Goal: Information Seeking & Learning: Get advice/opinions

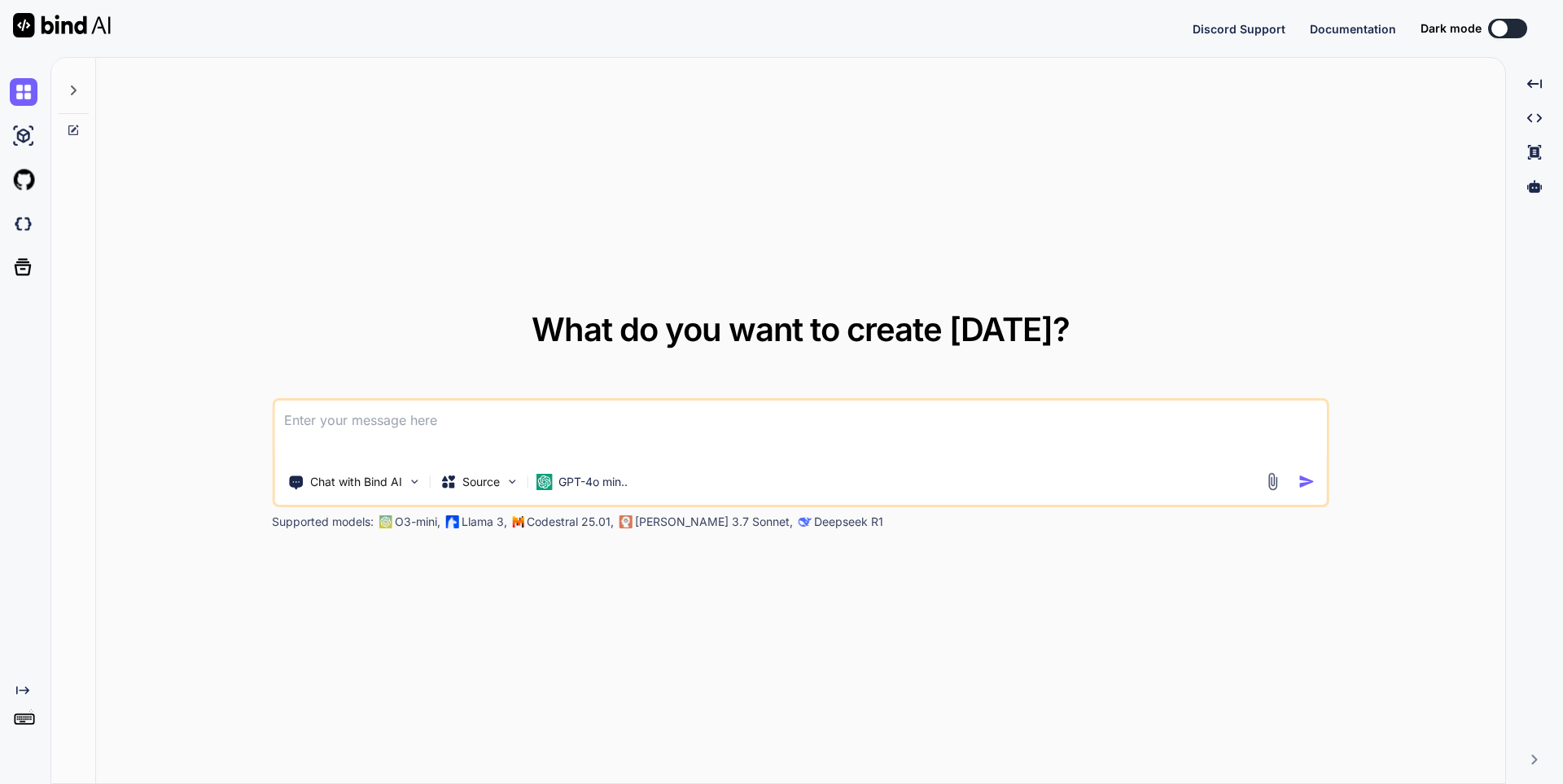
click at [433, 426] on textarea at bounding box center [801, 430] width 1053 height 60
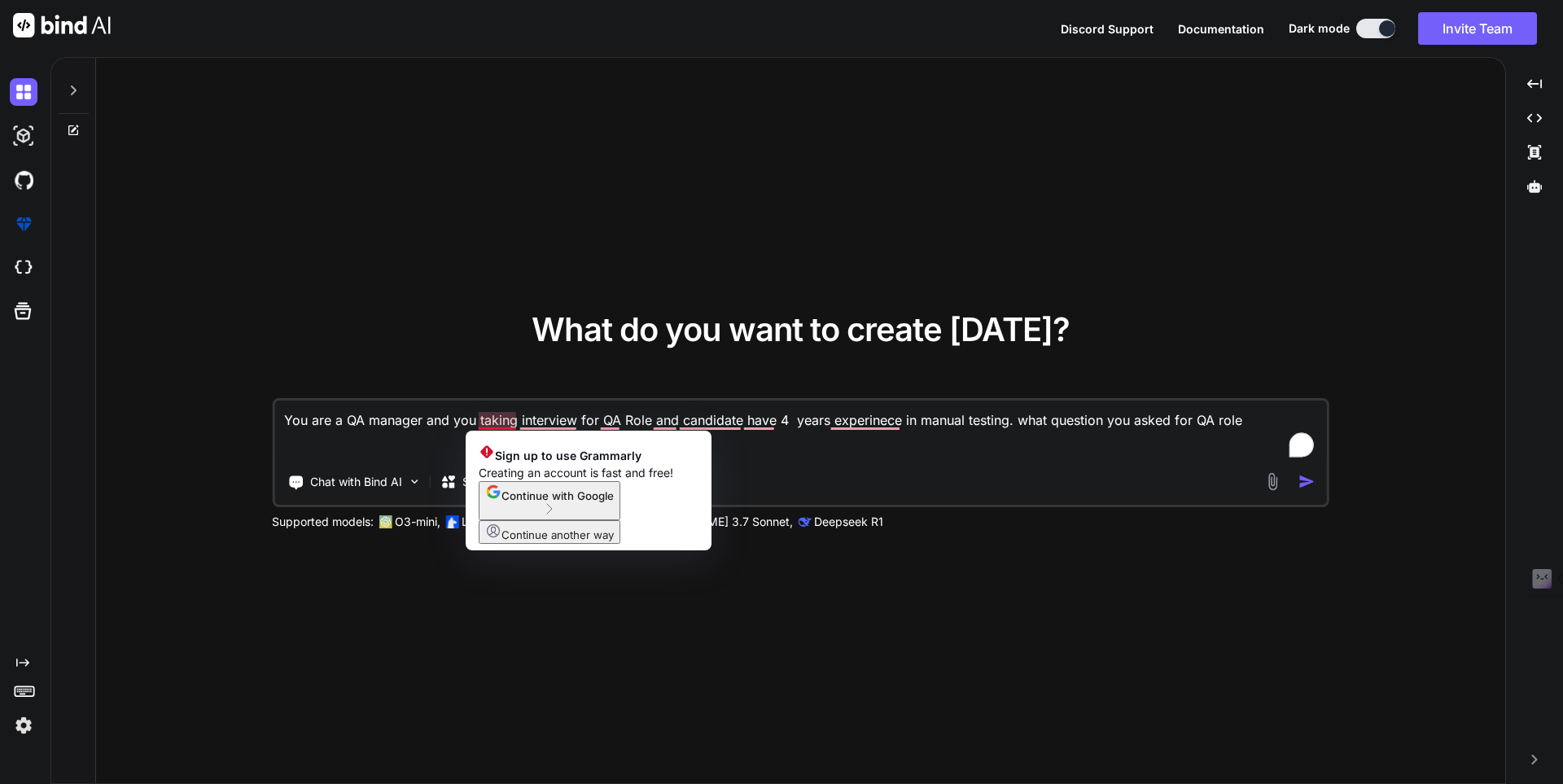
type textarea "You are a QA manager and you taking interview for QA Role and candidate have 4 …"
drag, startPoint x: 496, startPoint y: 420, endPoint x: 862, endPoint y: 465, distance: 368.8
click at [862, 465] on div "Chat with Bind AI Source GPT-4o min.." at bounding box center [769, 481] width 989 height 33
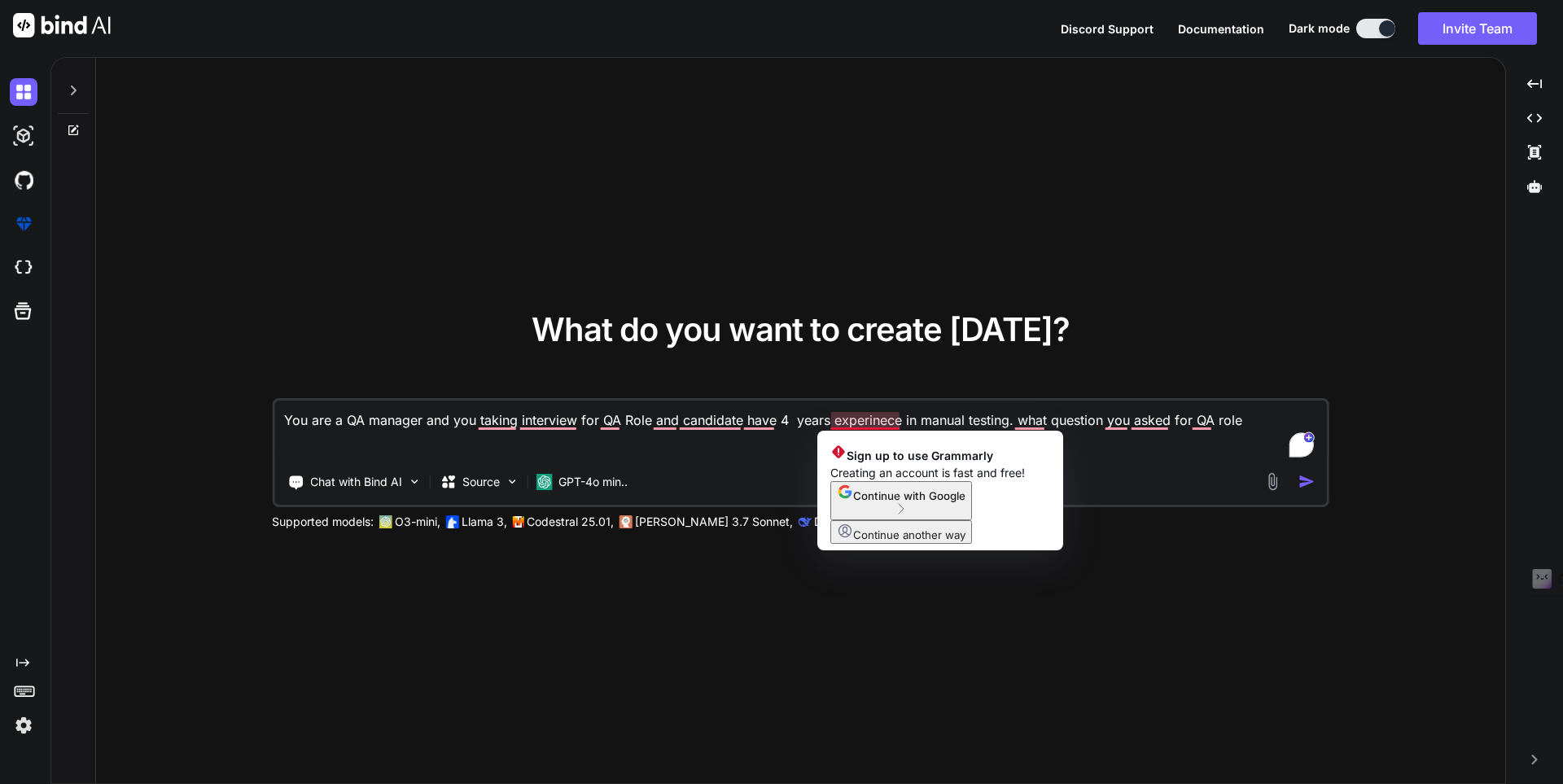
drag, startPoint x: 870, startPoint y: 425, endPoint x: 1162, endPoint y: 483, distance: 297.7
click at [1162, 483] on div "Chat with Bind AI Source GPT-4o min.." at bounding box center [769, 481] width 989 height 33
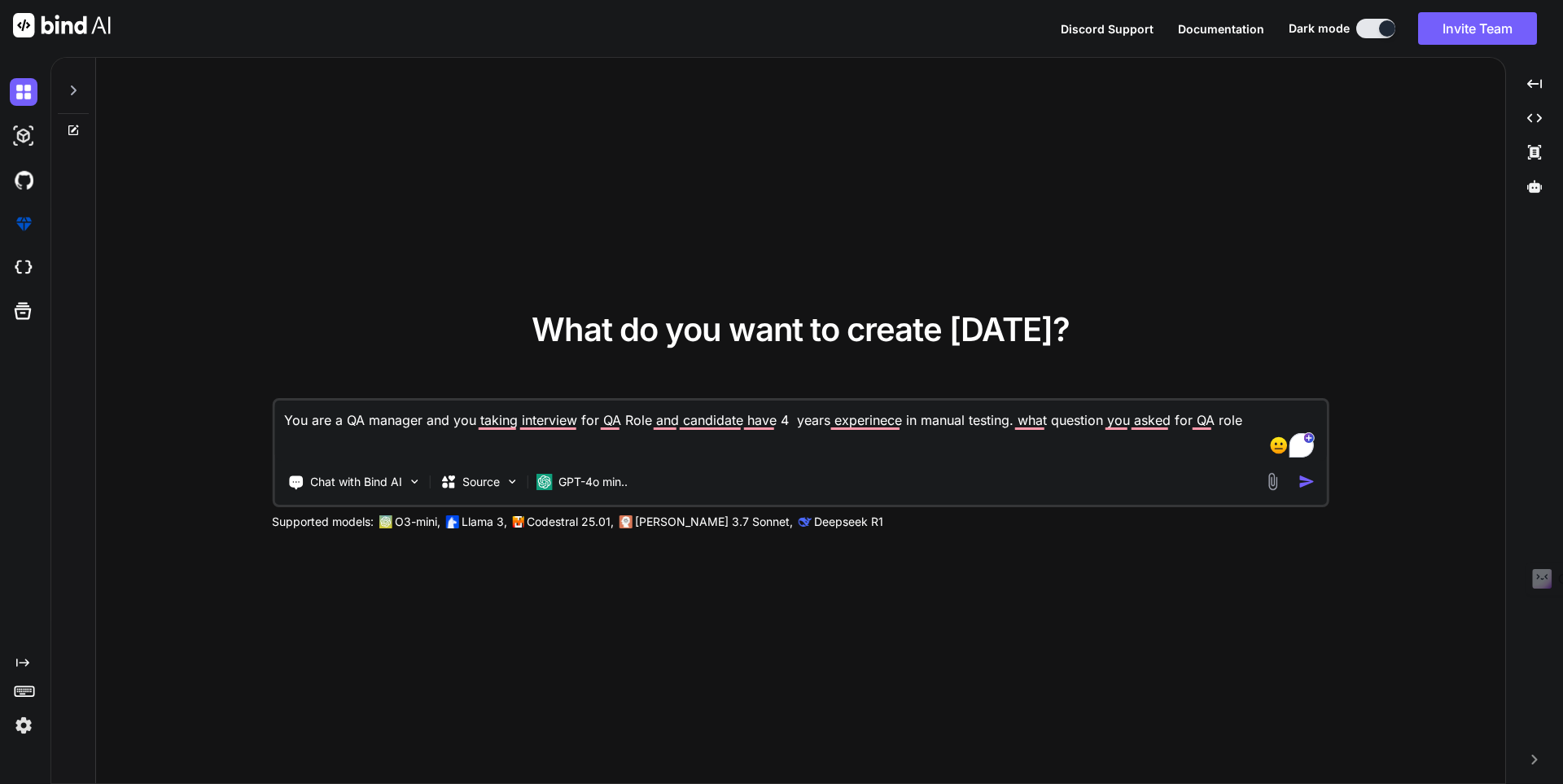
click at [1297, 484] on div at bounding box center [1293, 481] width 58 height 18
click at [1306, 485] on img "button" at bounding box center [1307, 481] width 17 height 17
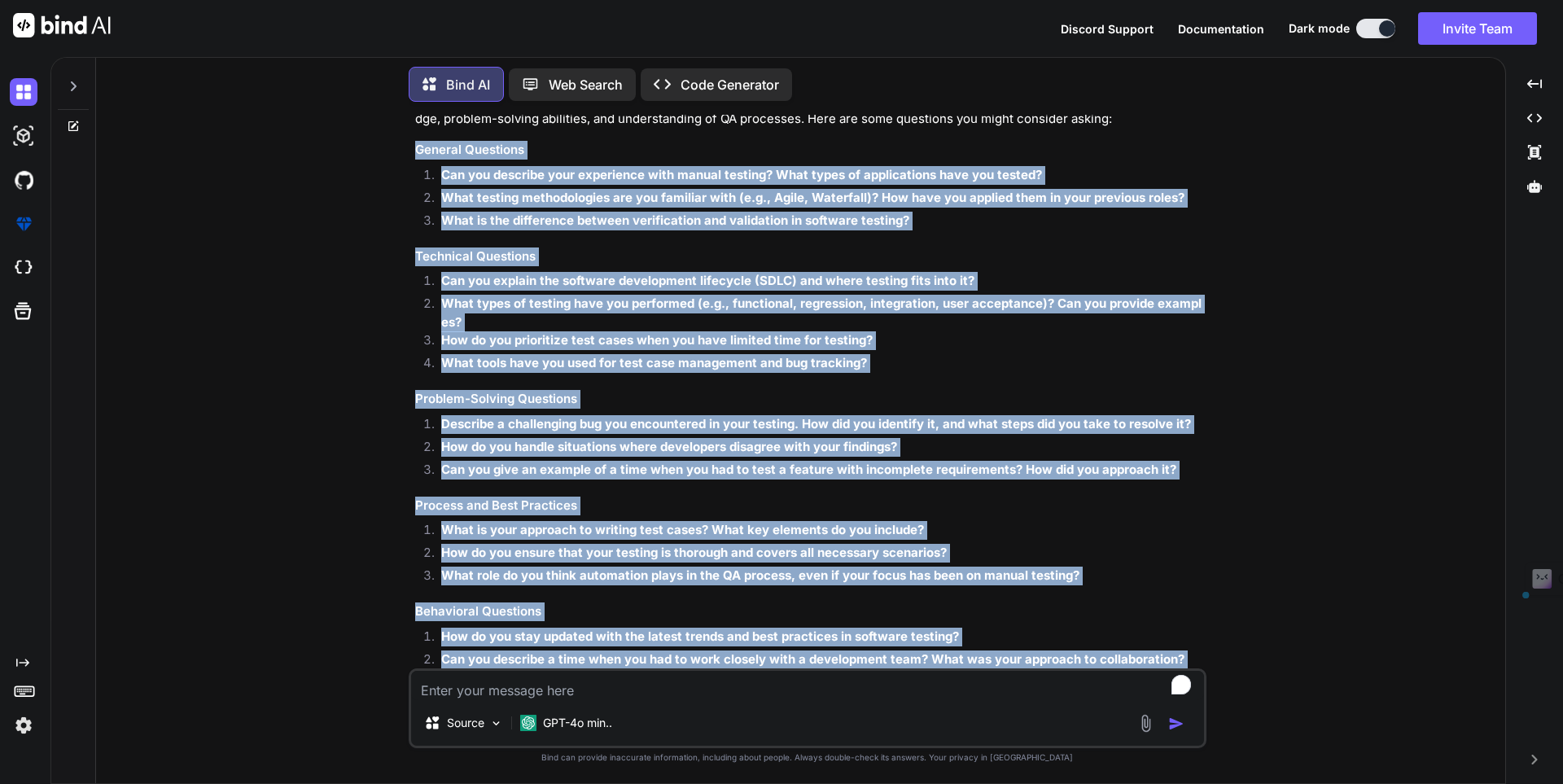
scroll to position [329, 0]
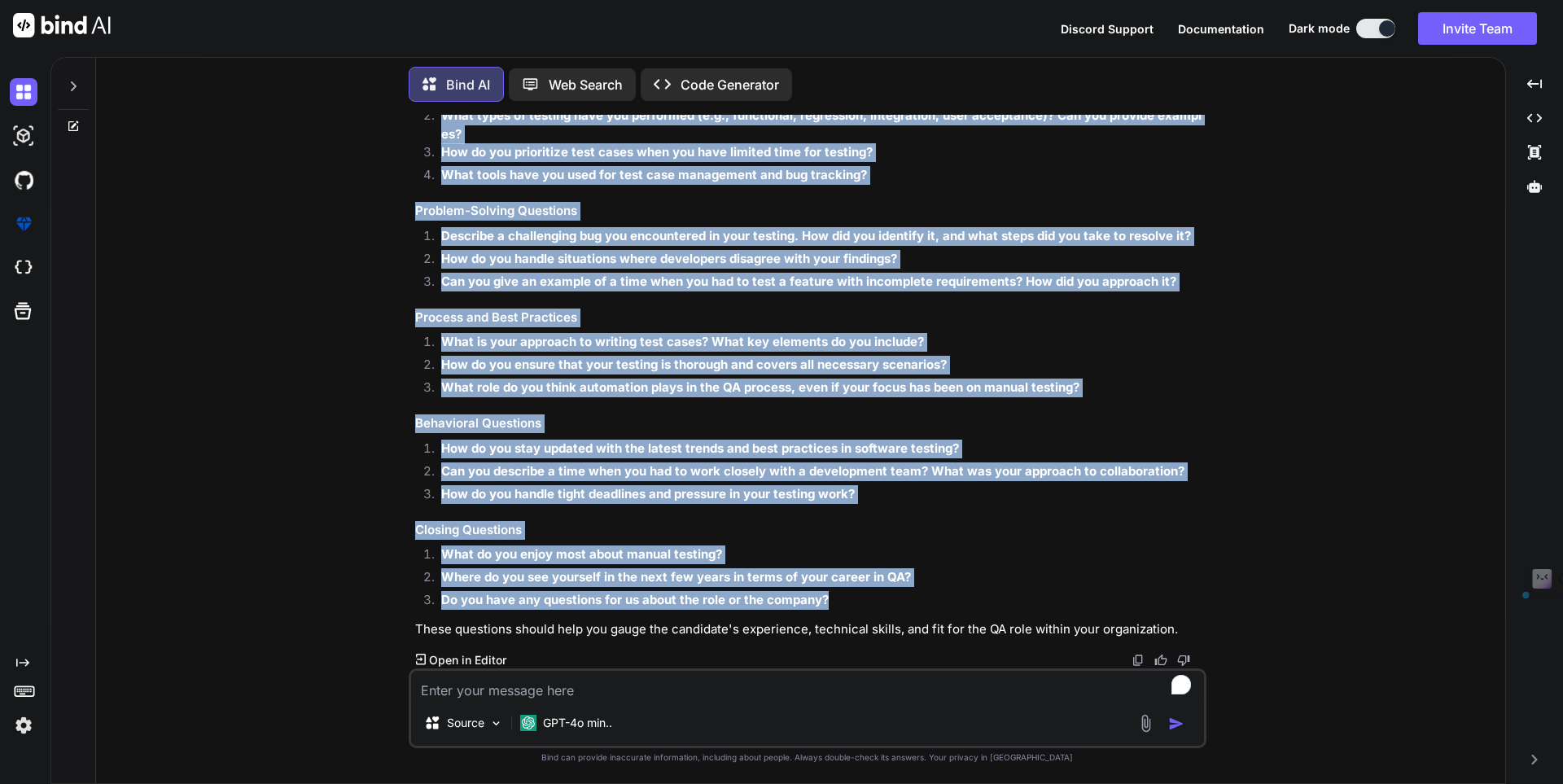
drag, startPoint x: 420, startPoint y: 289, endPoint x: 914, endPoint y: 606, distance: 587.0
click at [914, 606] on div "When interviewing a candidate for a QA role with 4 years of experience in manua…" at bounding box center [809, 271] width 788 height 736
copy div "General Questions Can you describe your experience with manual testing? What ty…"
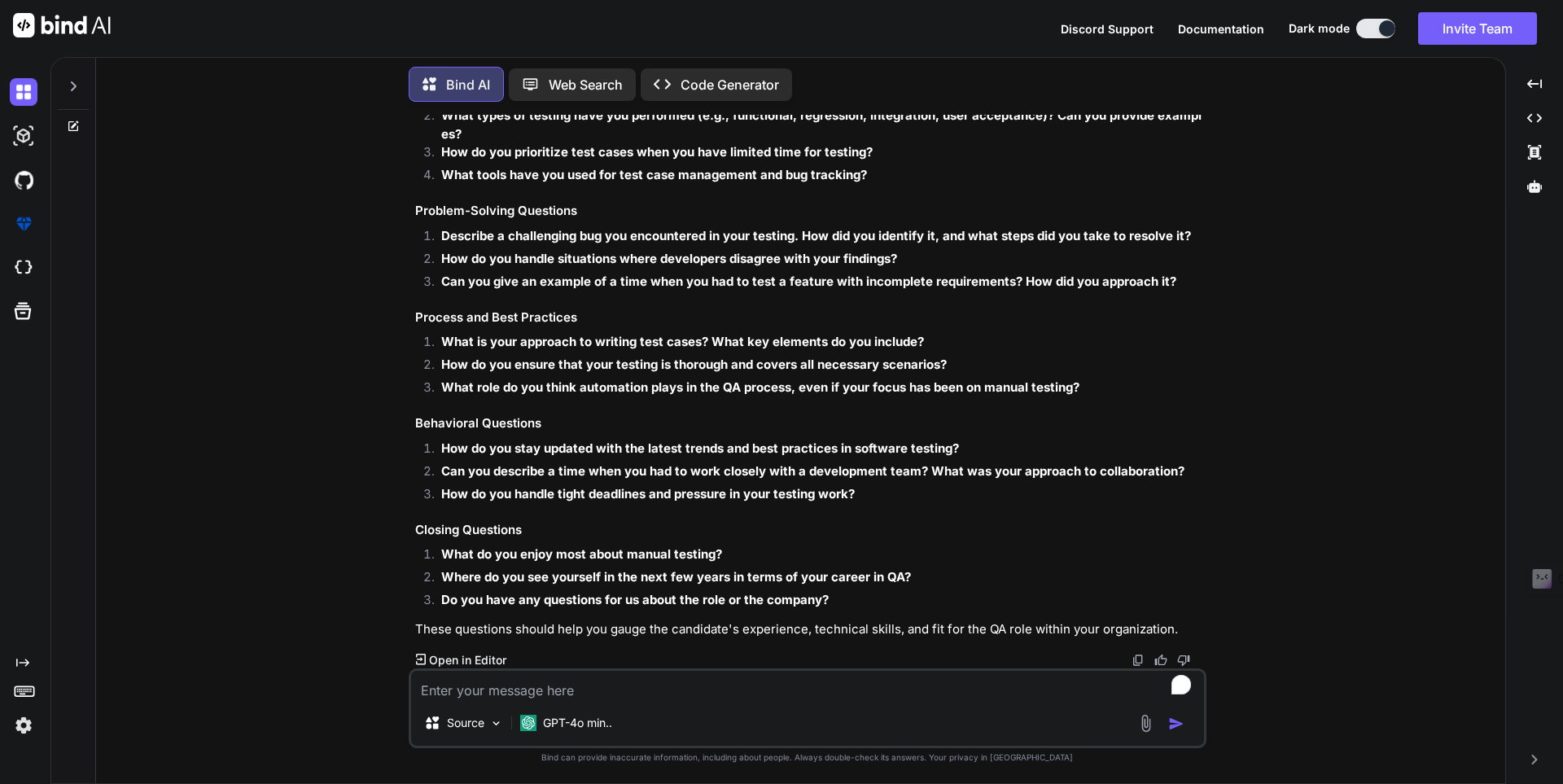
click at [598, 687] on textarea "To enrich screen reader interactions, please activate Accessibility in Grammarl…" at bounding box center [807, 685] width 793 height 29
type textarea "w"
type textarea "with answer in simple language with realtime example"
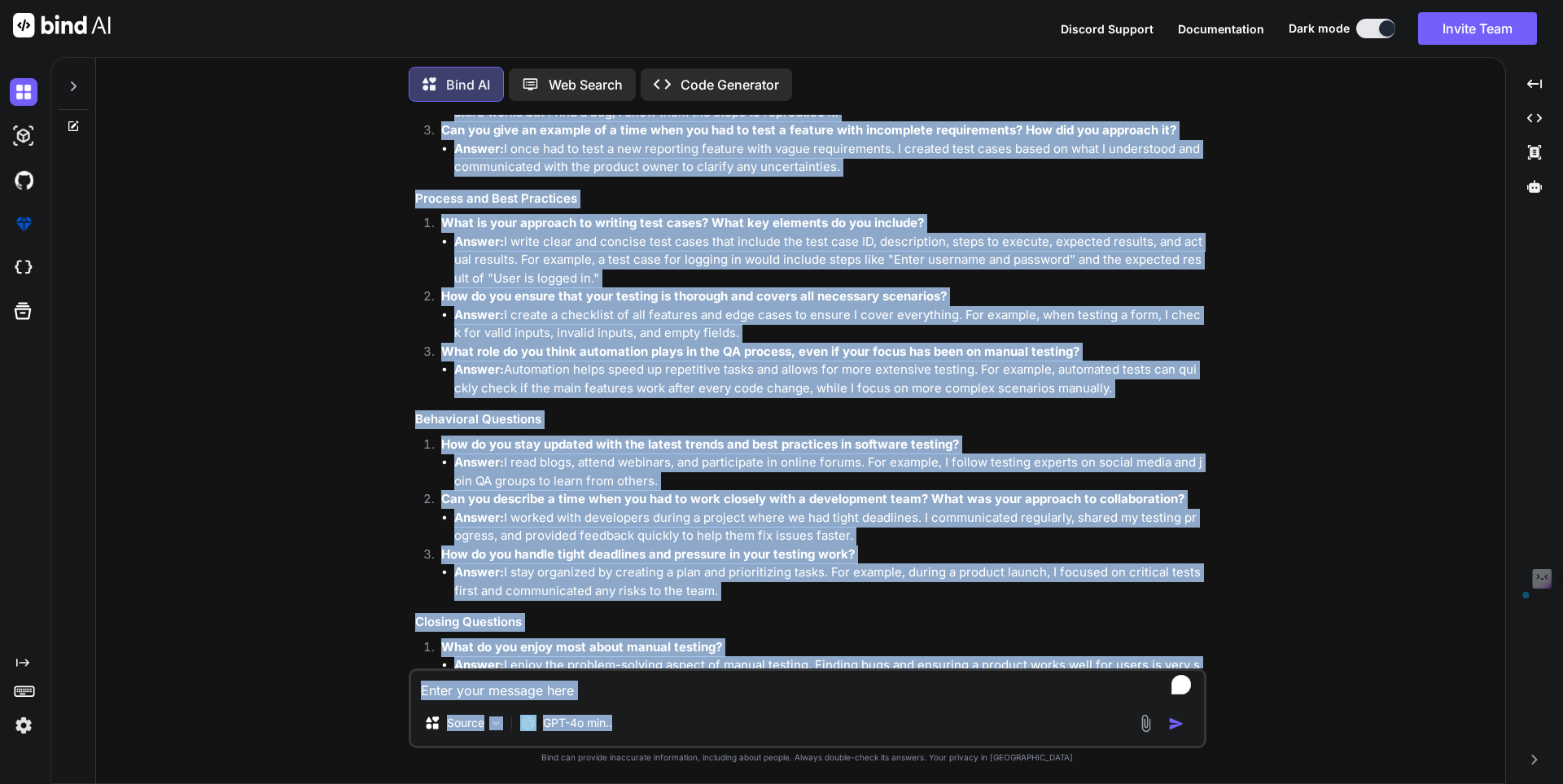
scroll to position [1826, 0]
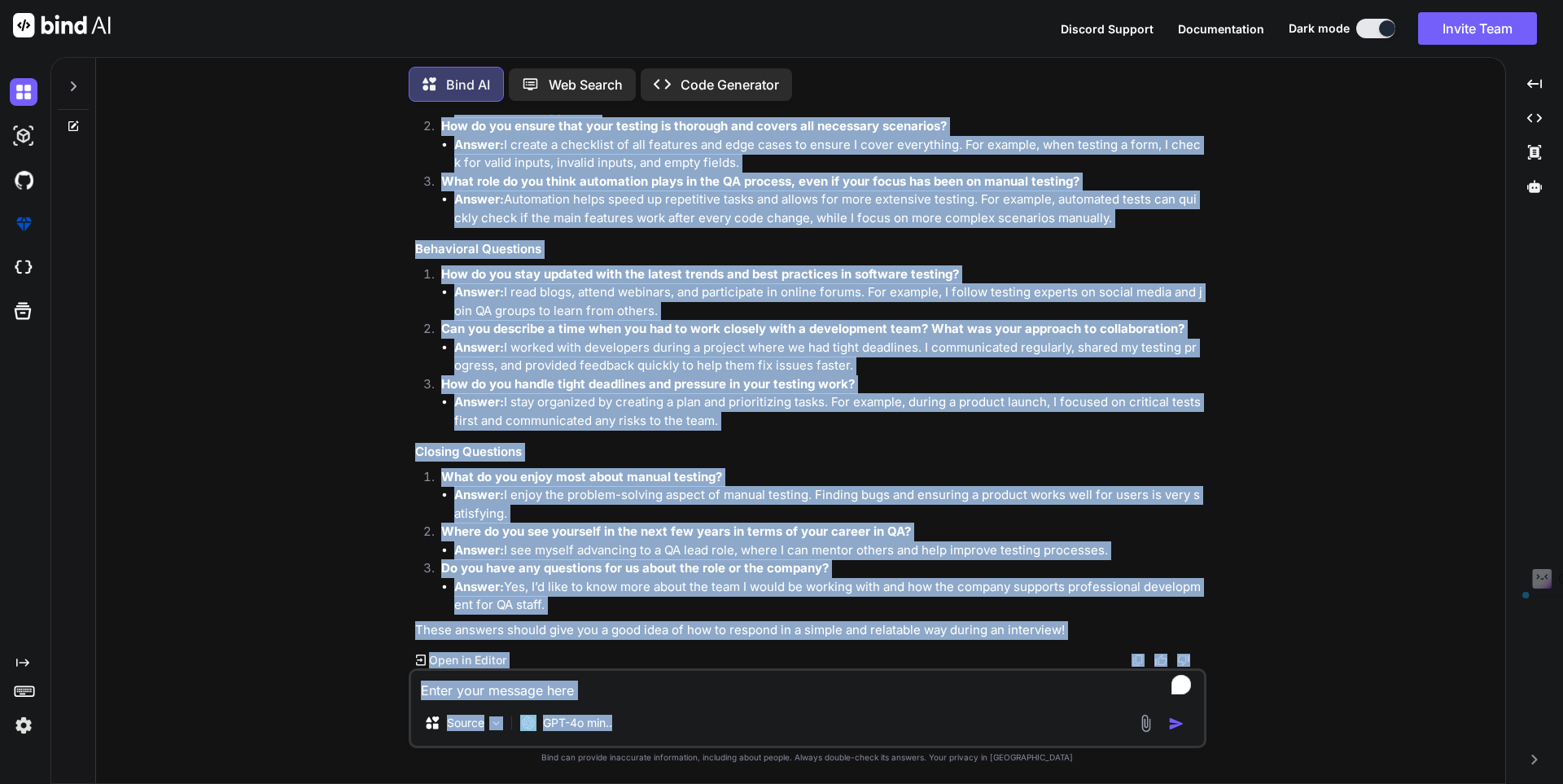
drag, startPoint x: 415, startPoint y: 449, endPoint x: 706, endPoint y: 603, distance: 329.2
copy div "General Questions Can you describe your experience with manual testing? What ty…"
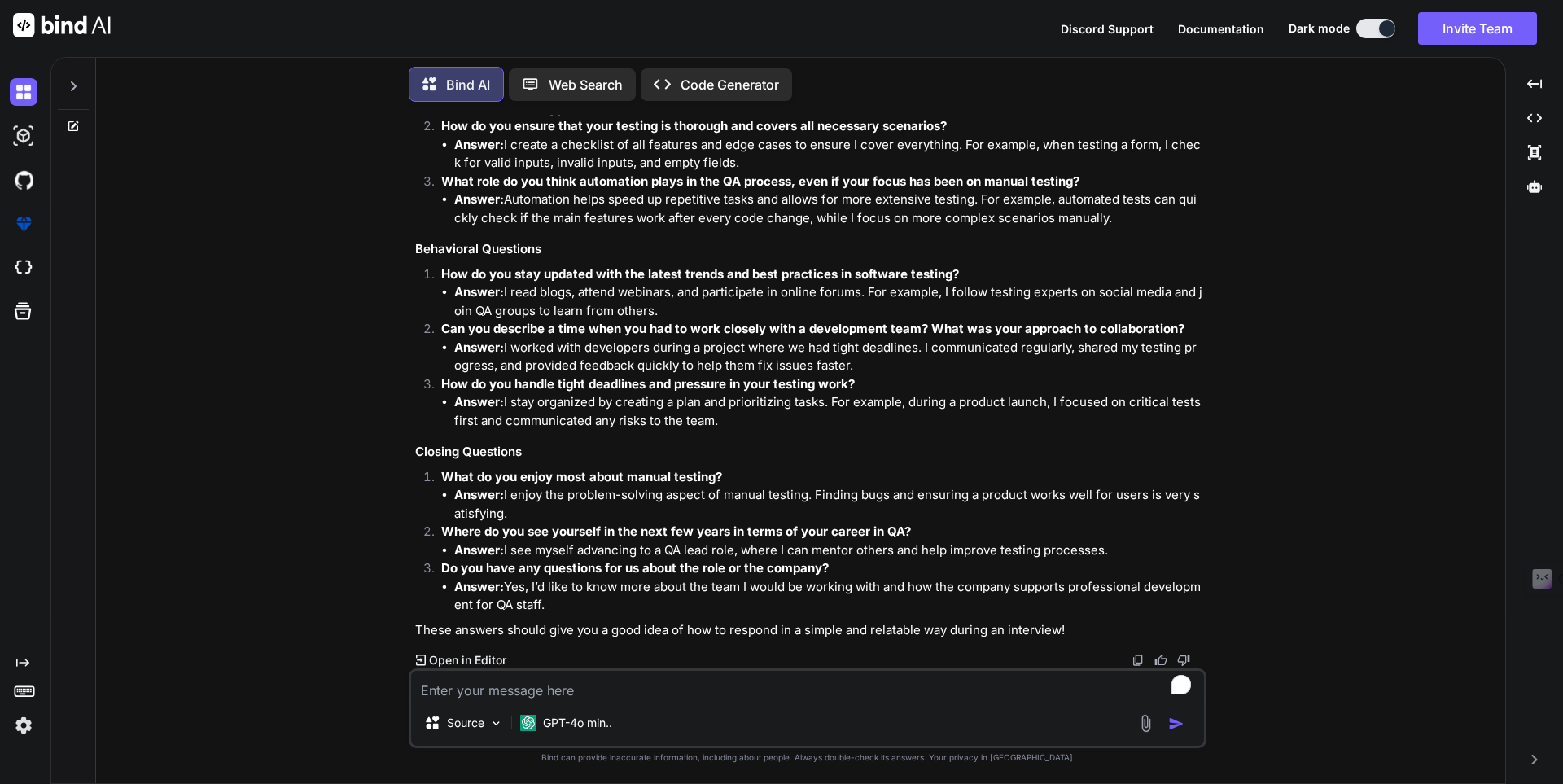
click at [665, 691] on textarea "To enrich screen reader interactions, please activate Accessibility in Grammarl…" at bounding box center [807, 685] width 793 height 29
type textarea "others questions"
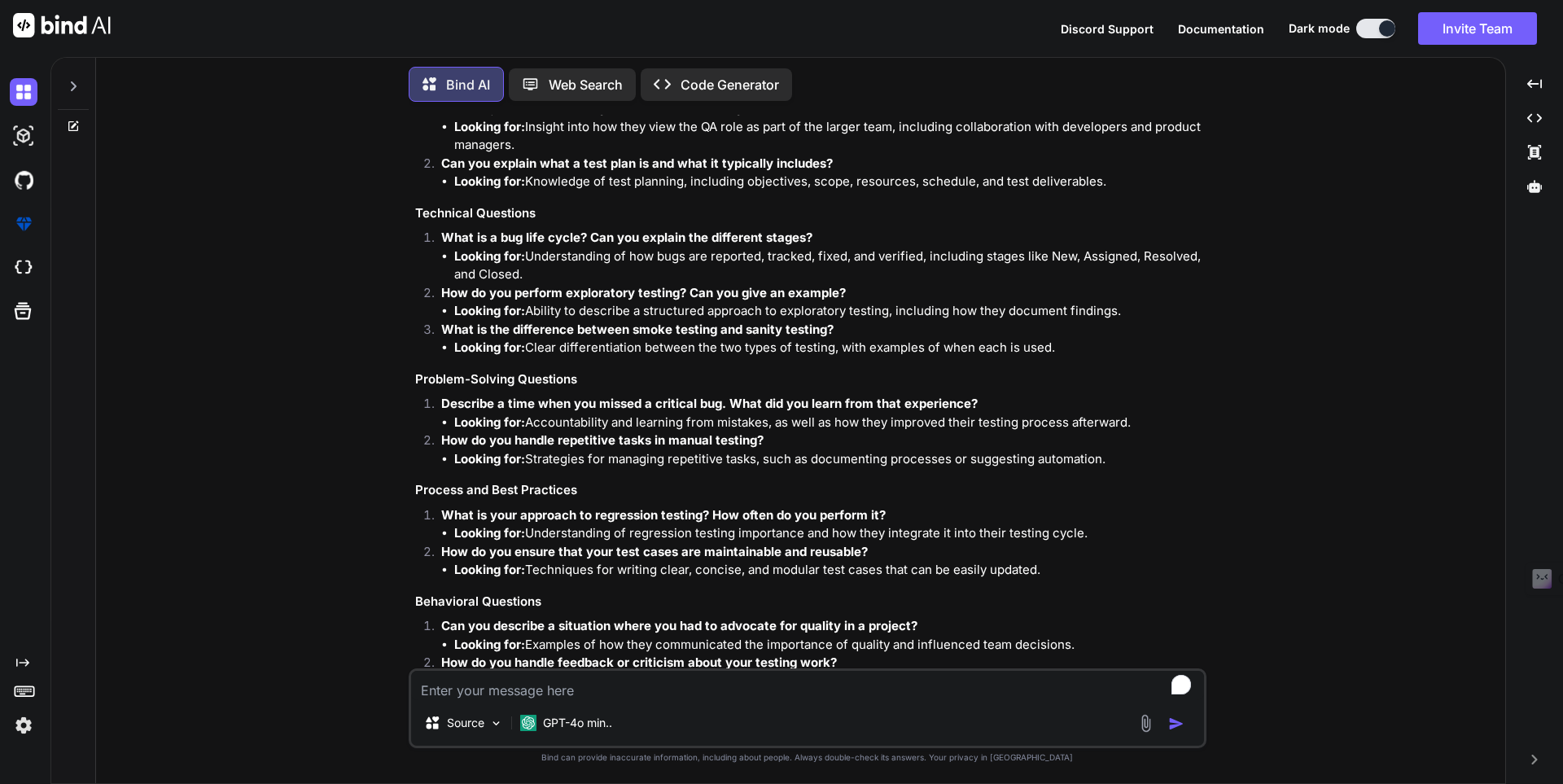
scroll to position [2774, 0]
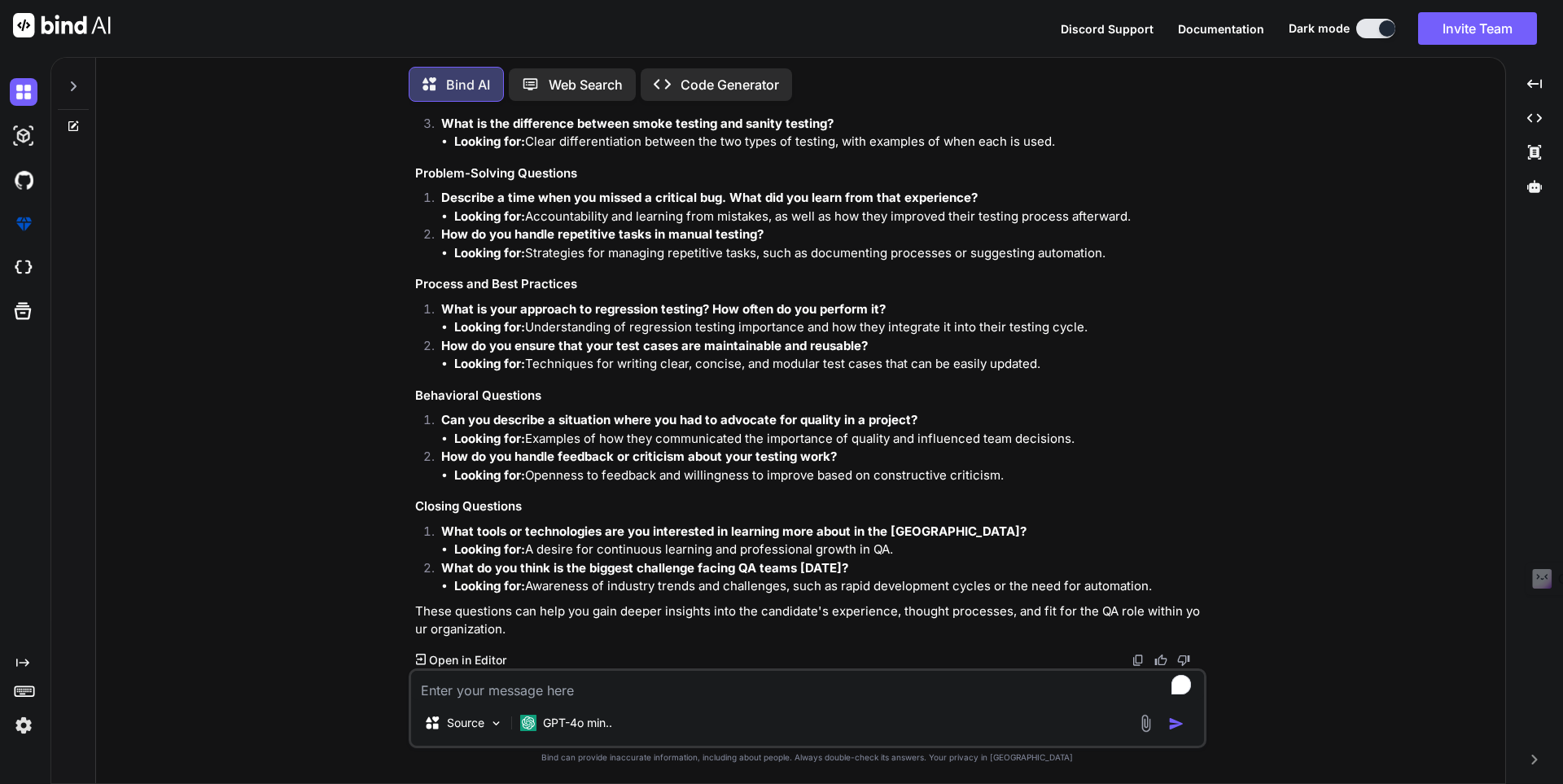
click at [604, 696] on textarea "To enrich screen reader interactions, please activate Accessibility in Grammarl…" at bounding box center [807, 685] width 793 height 29
type textarea "with answe"
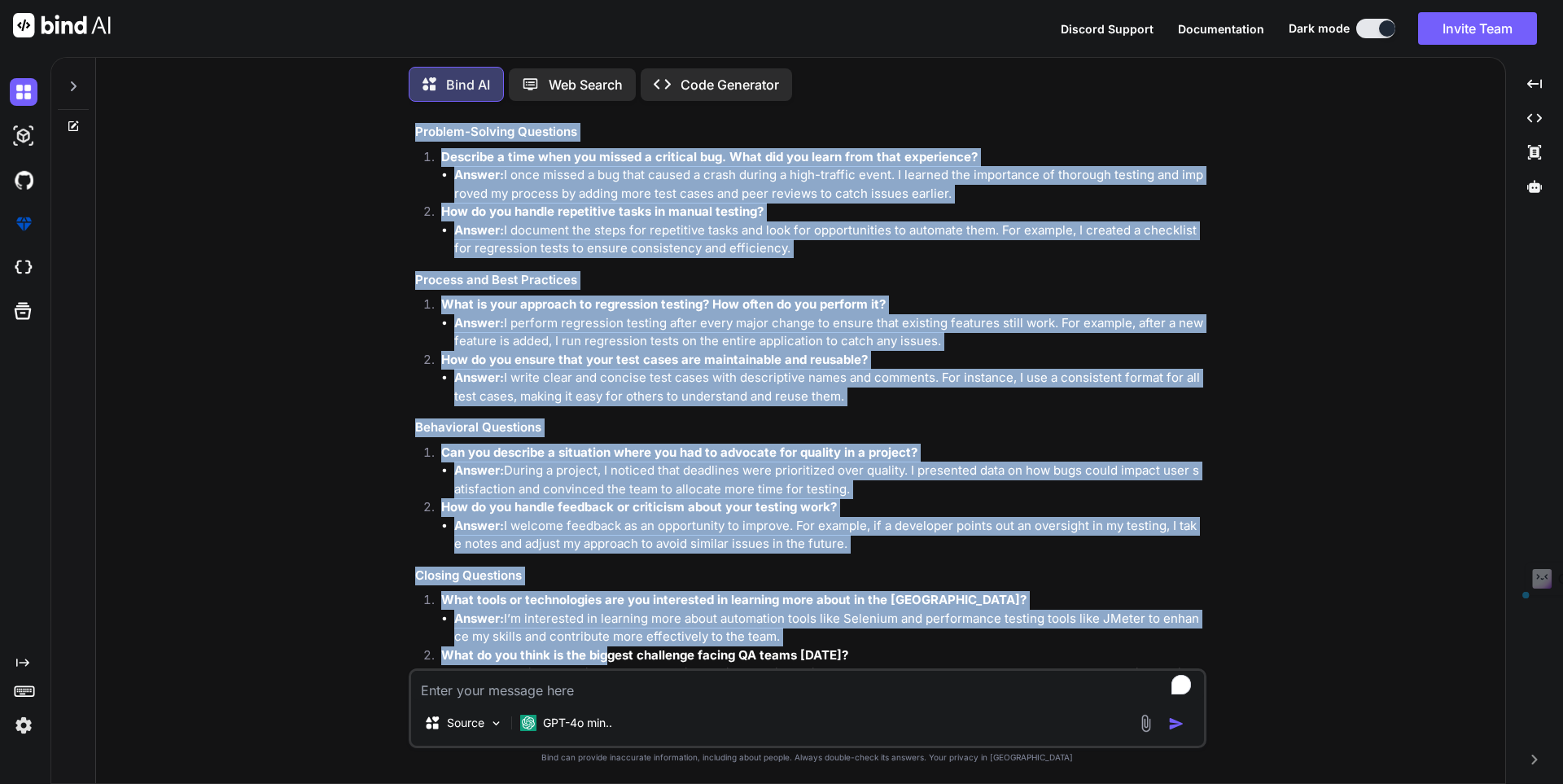
scroll to position [3997, 0]
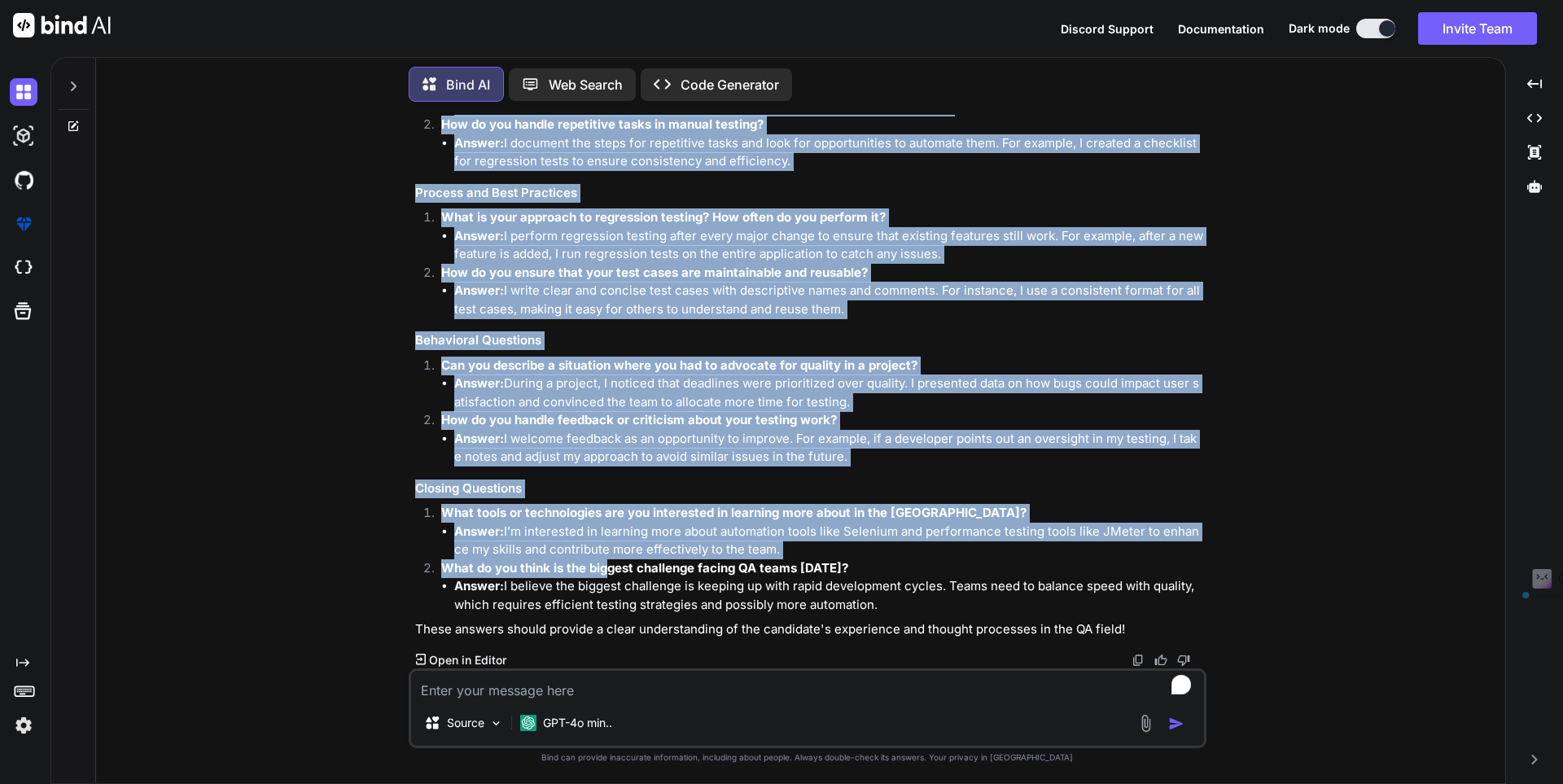
drag, startPoint x: 424, startPoint y: 358, endPoint x: 937, endPoint y: 610, distance: 571.6
click at [937, 610] on div "Sure! Here are the additional interview questions along with simple answers and…" at bounding box center [809, 91] width 788 height 1095
copy div "What is your understanding of the role of a QA engineer in a software developme…"
